Goal: Transaction & Acquisition: Purchase product/service

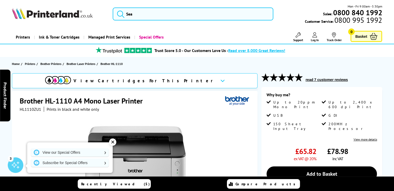
scroll to position [31, 0]
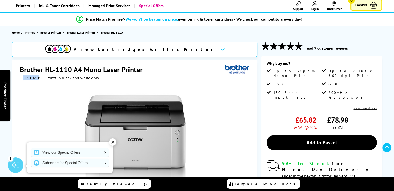
drag, startPoint x: 38, startPoint y: 78, endPoint x: 22, endPoint y: 77, distance: 16.3
click at [22, 77] on span "HL1110ZU1" at bounding box center [30, 77] width 21 height 5
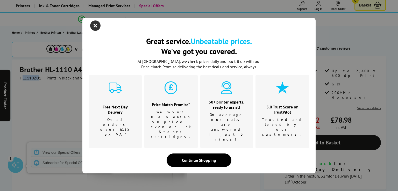
click at [91, 31] on icon "close modal" at bounding box center [95, 25] width 10 height 10
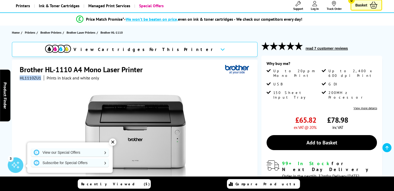
drag, startPoint x: 18, startPoint y: 77, endPoint x: 40, endPoint y: 80, distance: 22.7
click at [40, 80] on div "Brother HL-1110 A4 Mono Laser Printer HL1110ZU1 Prints in black and white only …" at bounding box center [135, 164] width 246 height 209
copy span "HL1110ZU1"
